Goal: Information Seeking & Learning: Learn about a topic

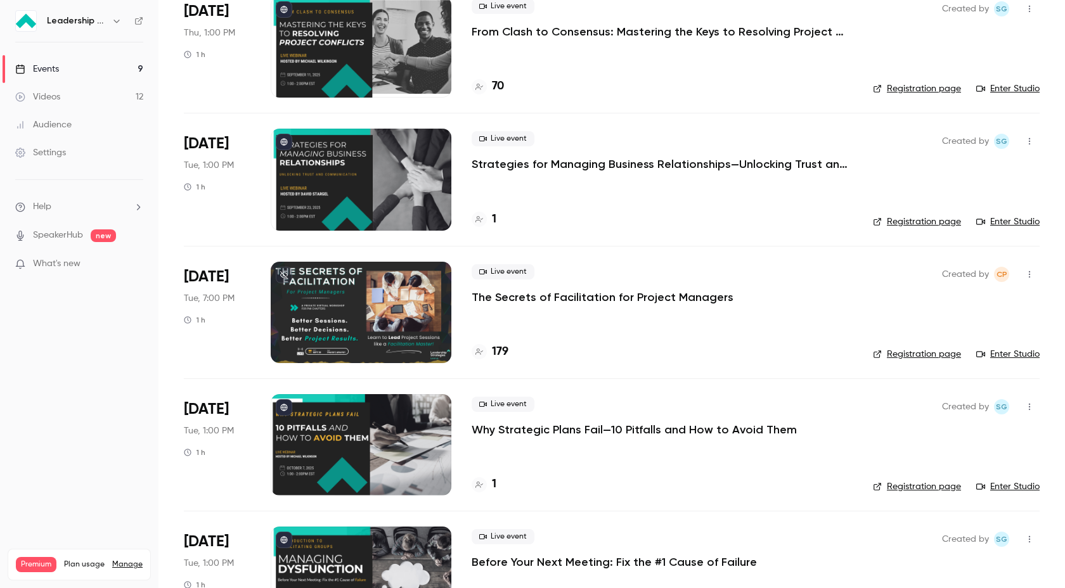
scroll to position [128, 0]
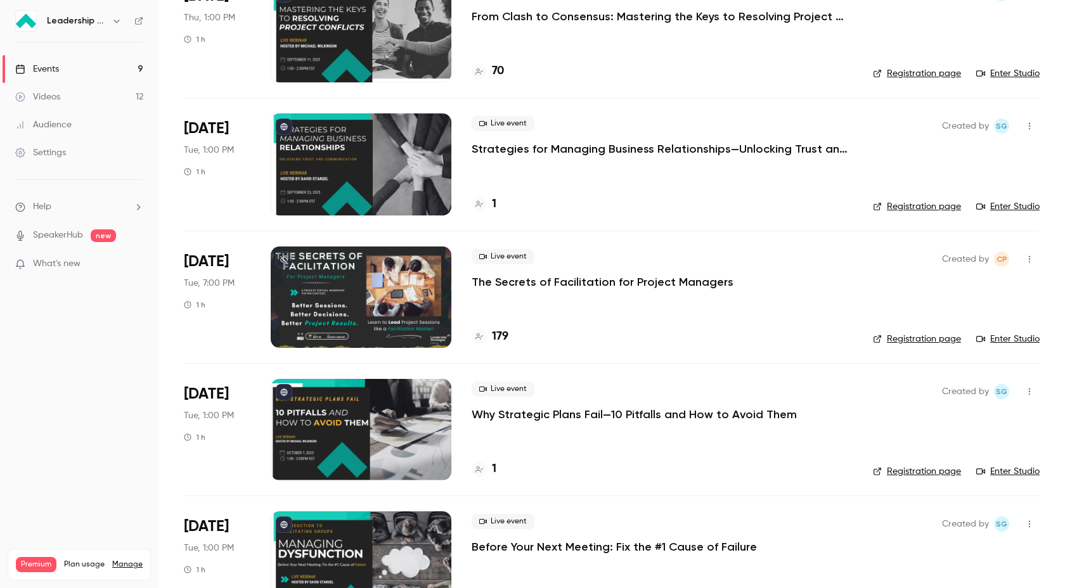
click at [564, 276] on p "The Secrets of Facilitation for Project Managers" at bounding box center [603, 282] width 262 height 15
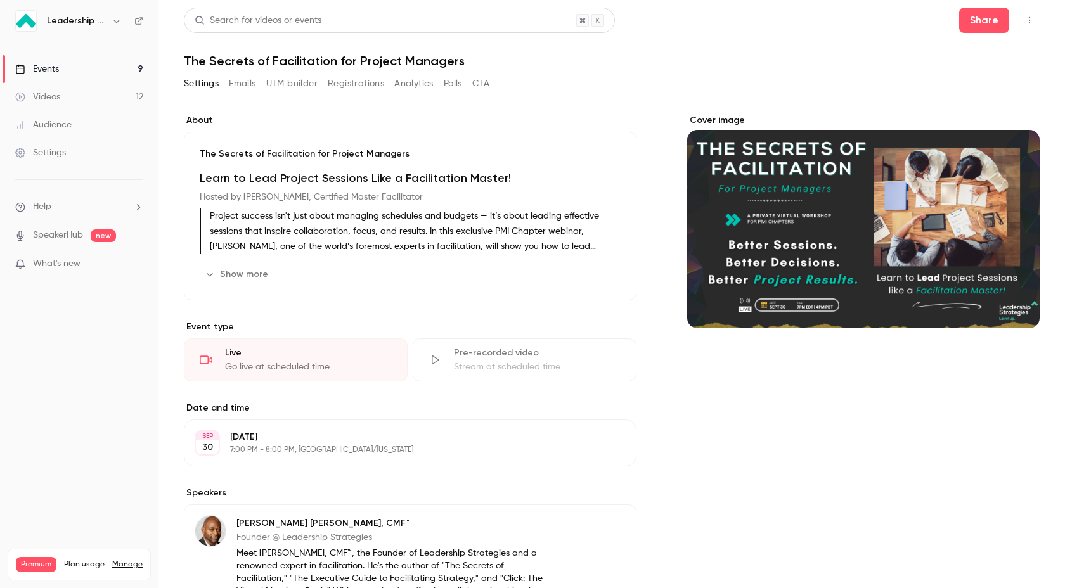
click at [258, 273] on button "Show more" at bounding box center [238, 274] width 76 height 20
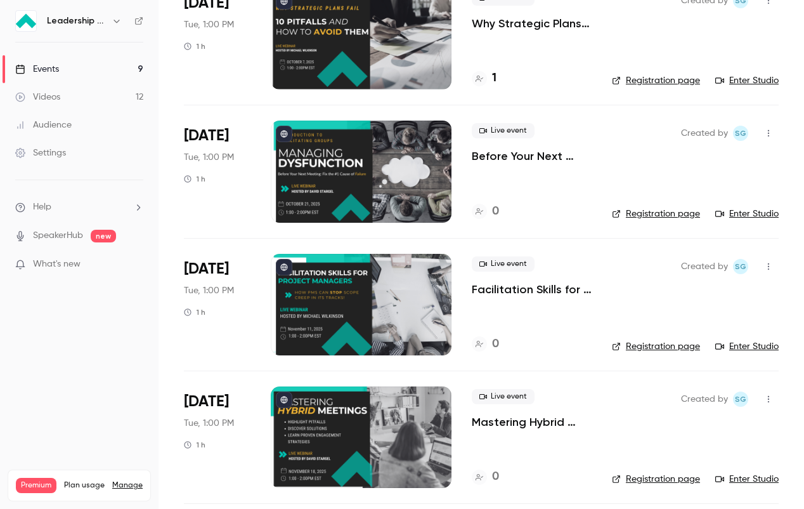
scroll to position [523, 0]
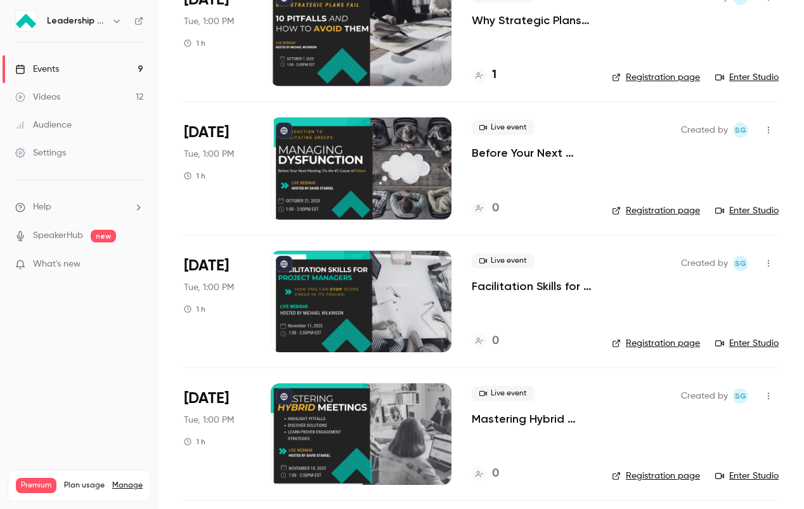
click at [416, 181] on div at bounding box center [361, 167] width 181 height 101
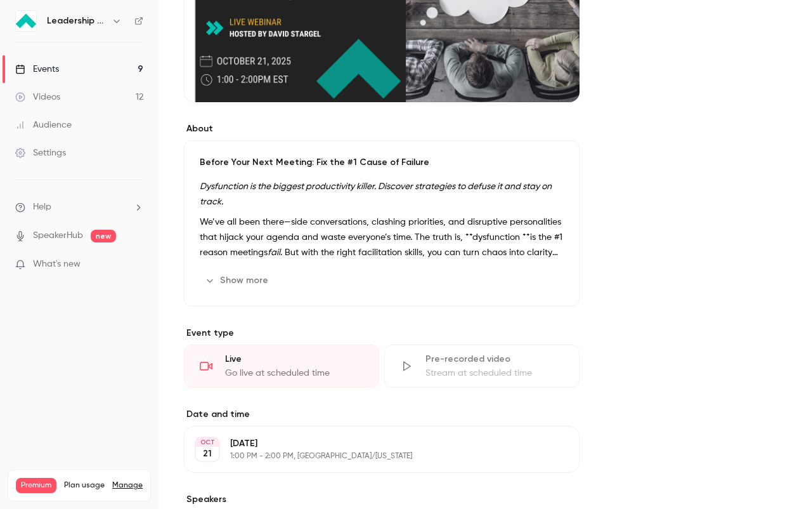
scroll to position [252, 0]
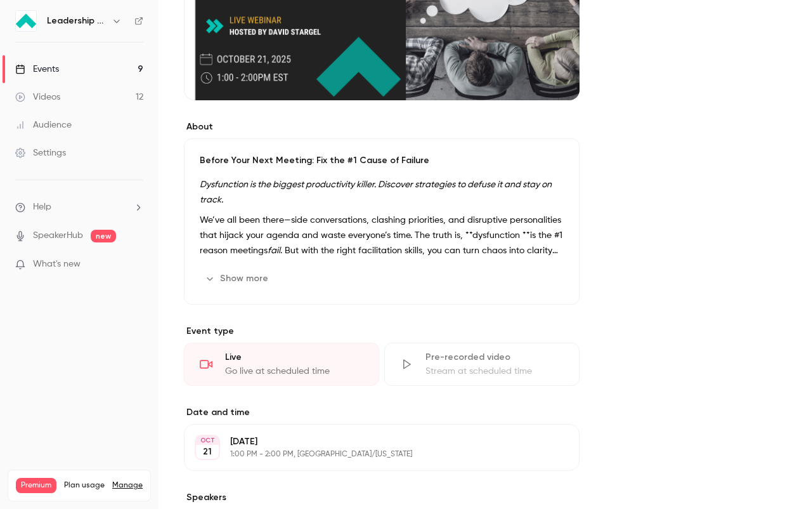
click at [244, 270] on button "Show more" at bounding box center [238, 278] width 76 height 20
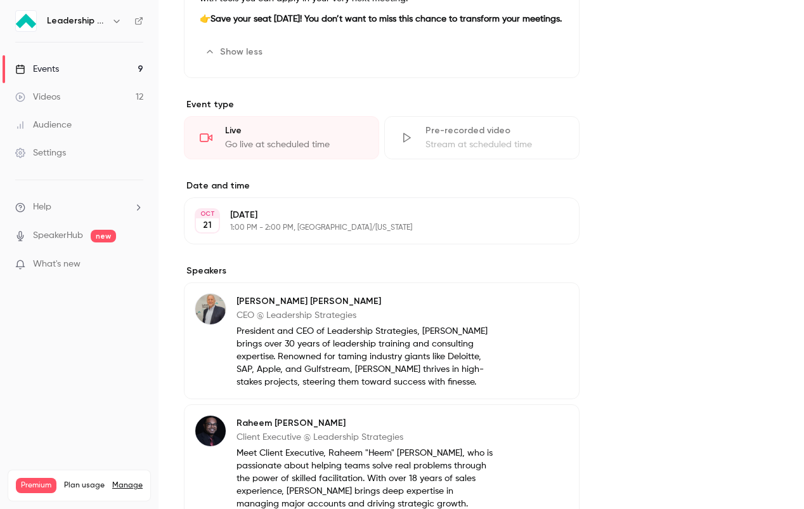
scroll to position [603, 0]
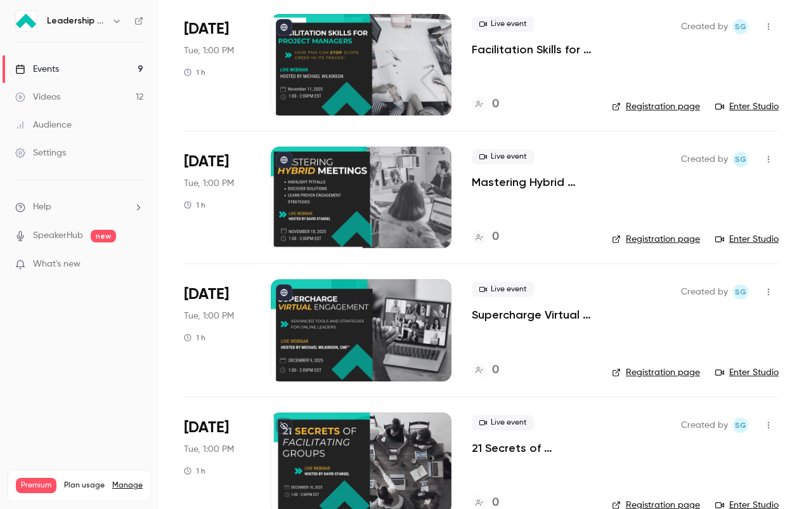
scroll to position [787, 0]
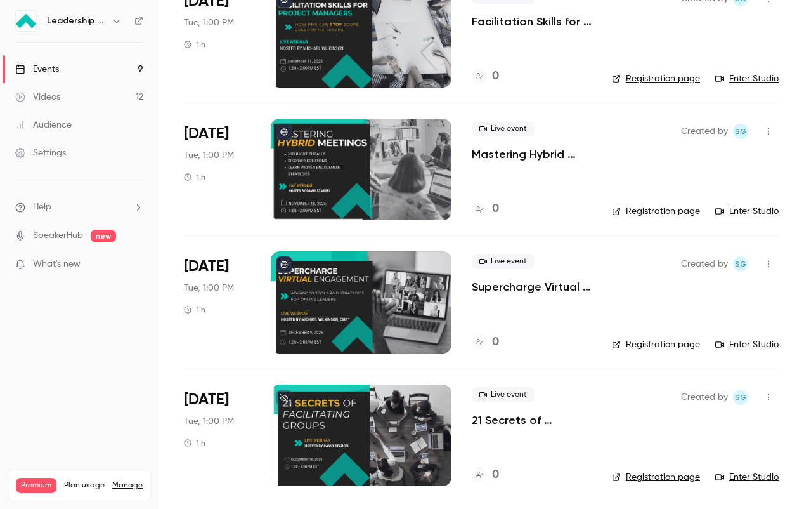
click at [373, 167] on div at bounding box center [361, 169] width 181 height 101
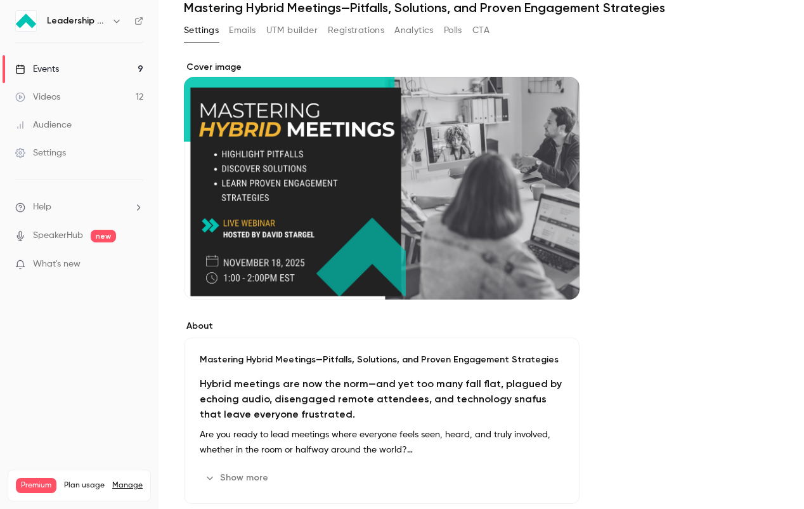
scroll to position [54, 0]
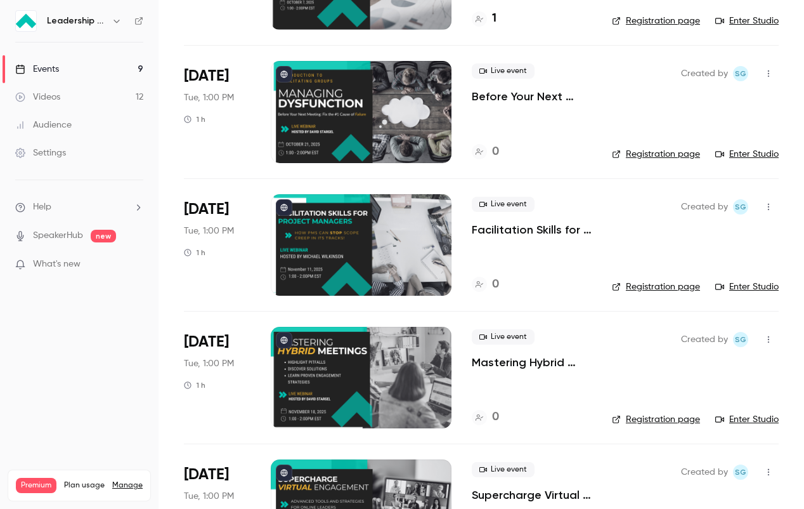
scroll to position [583, 0]
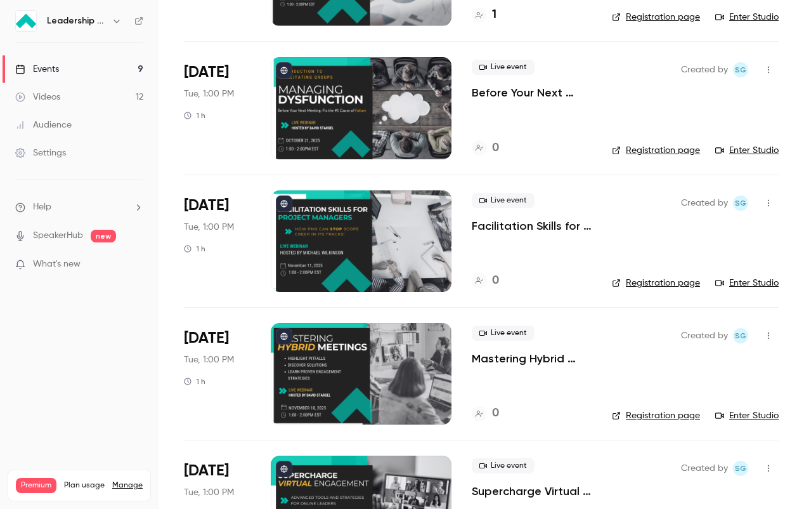
click at [481, 224] on p "Facilitation Skills for Project Managers: How PMs Can Stop Scope Creep in Its T…" at bounding box center [532, 225] width 120 height 15
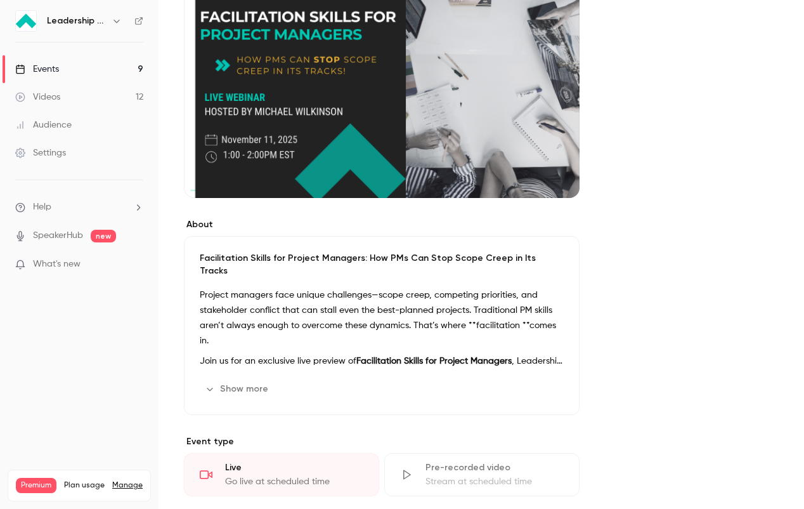
scroll to position [157, 0]
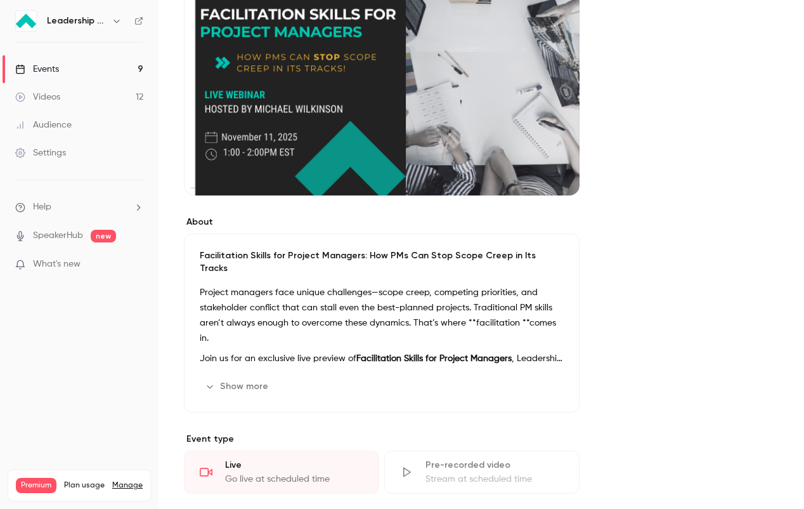
click at [250, 376] on button "Show more" at bounding box center [238, 386] width 76 height 20
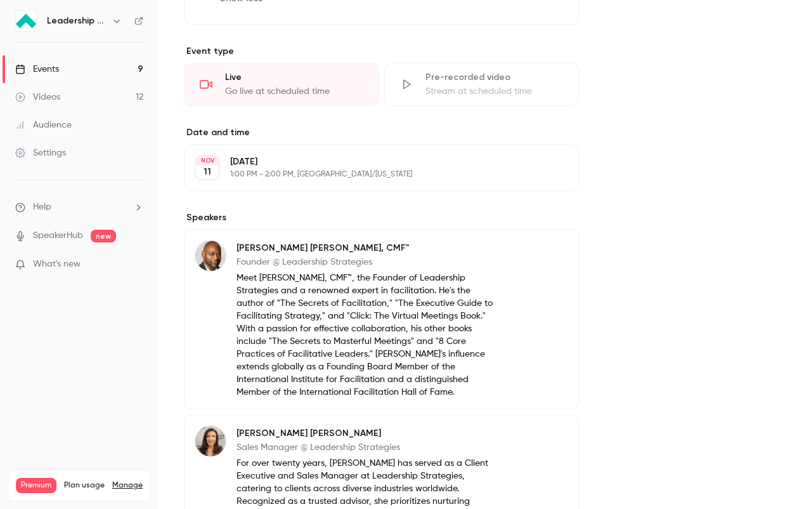
scroll to position [810, 0]
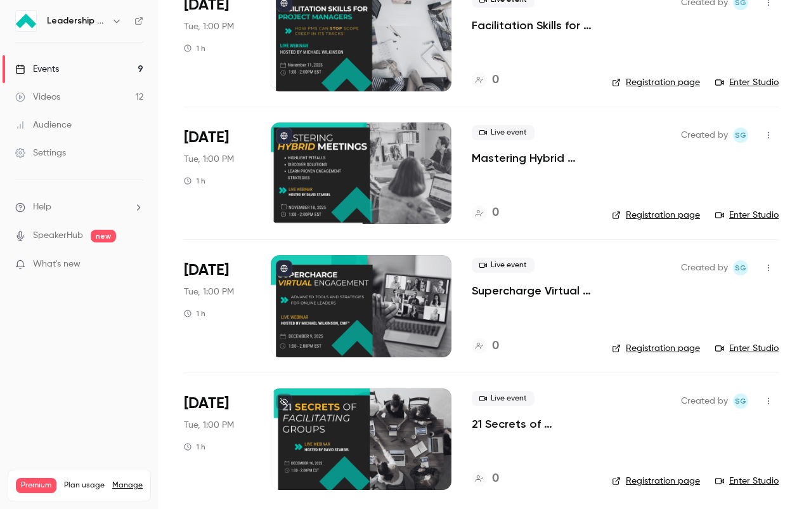
scroll to position [787, 0]
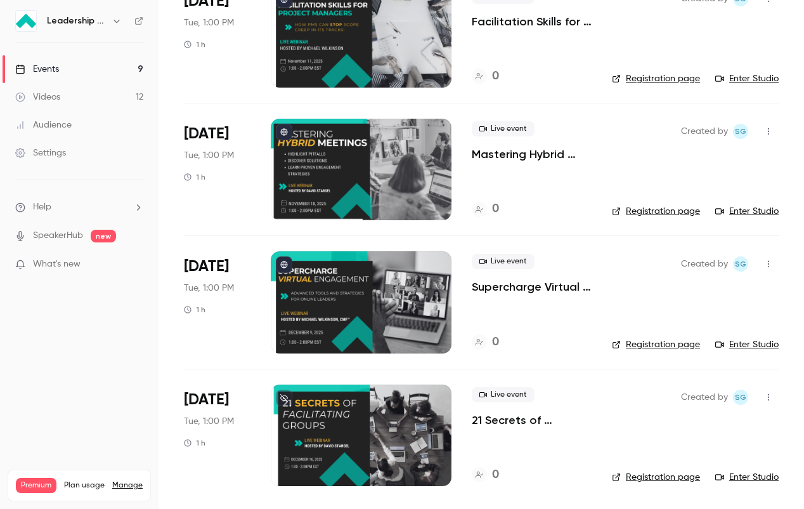
click at [498, 422] on p "21 Secrets of Facilitating Groups" at bounding box center [532, 419] width 120 height 15
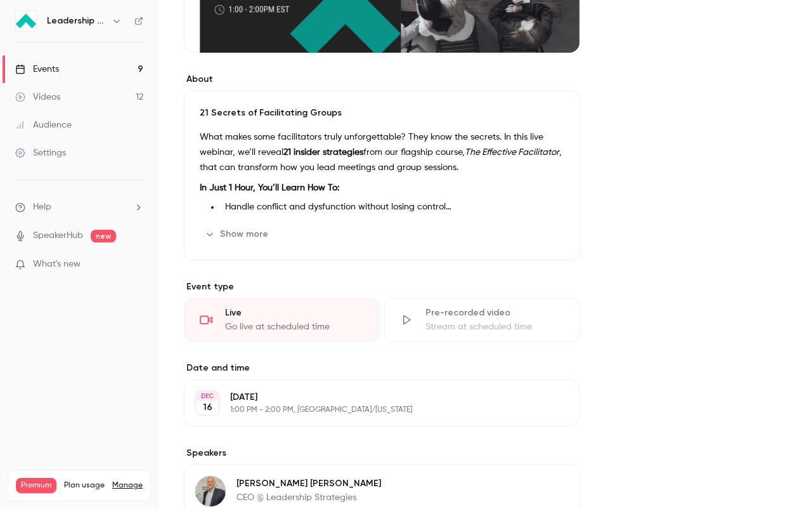
scroll to position [301, 0]
click at [209, 231] on icon "button" at bounding box center [210, 233] width 10 height 10
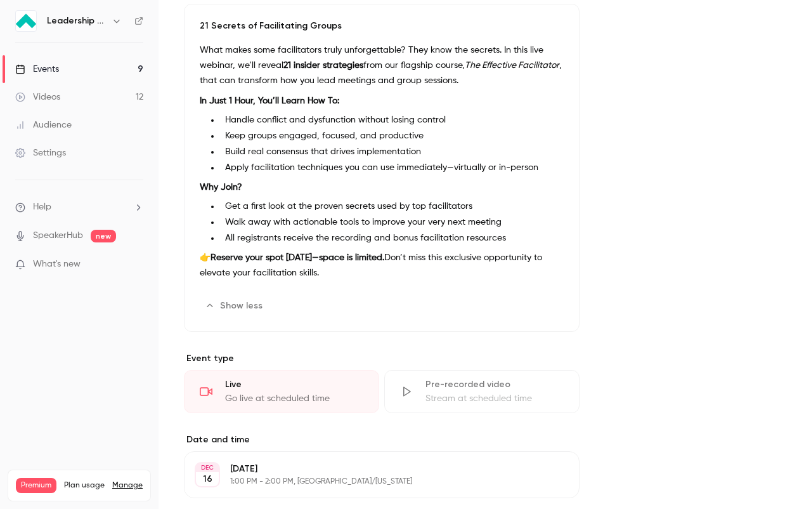
scroll to position [389, 0]
